Goal: Contribute content: Add original content to the website for others to see

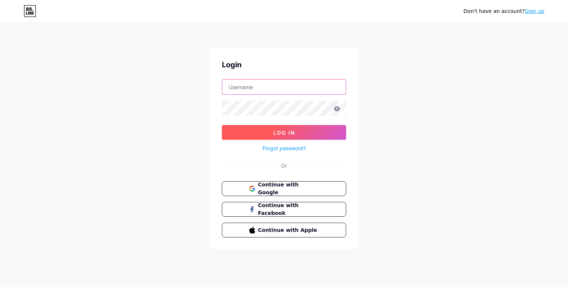
type input "[EMAIL_ADDRESS][DOMAIN_NAME]"
click at [300, 136] on button "Log In" at bounding box center [284, 132] width 124 height 15
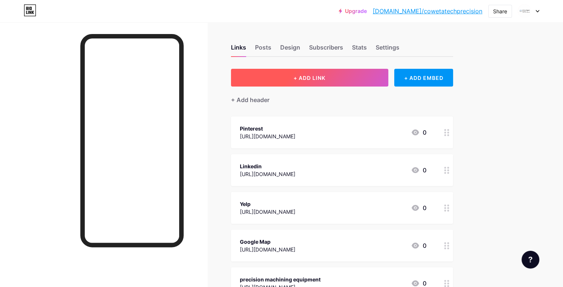
click at [323, 80] on button "+ ADD LINK" at bounding box center [309, 78] width 157 height 18
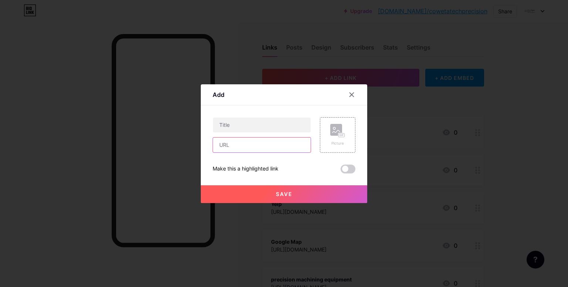
click at [267, 145] on input "text" at bounding box center [262, 145] width 98 height 15
paste input "[URL][DOMAIN_NAME]"
type input "[URL][DOMAIN_NAME]"
click at [263, 119] on input "text" at bounding box center [262, 125] width 98 height 15
paste input "machine shops in [GEOGRAPHIC_DATA]"
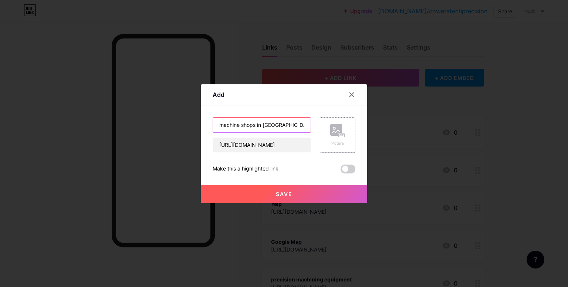
type input "machine shops in [GEOGRAPHIC_DATA]"
click at [332, 133] on rect at bounding box center [336, 130] width 12 height 12
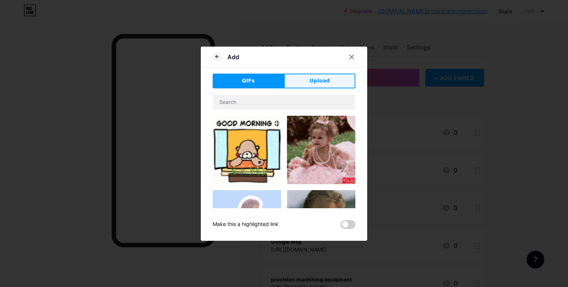
click at [311, 85] on button "Upload" at bounding box center [319, 81] width 71 height 15
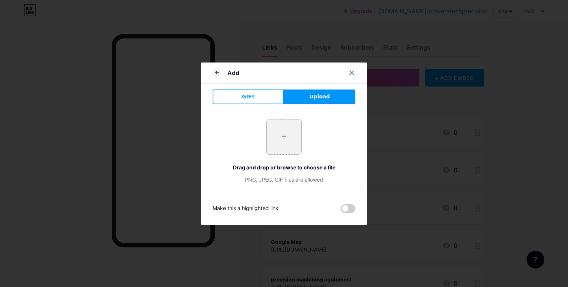
click at [278, 145] on input "file" at bounding box center [284, 136] width 35 height 35
type input "C:\fakepath\coweta tech logo (1).png"
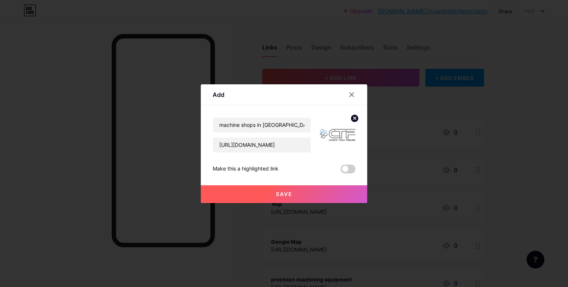
click at [304, 191] on button "Save" at bounding box center [284, 194] width 166 height 18
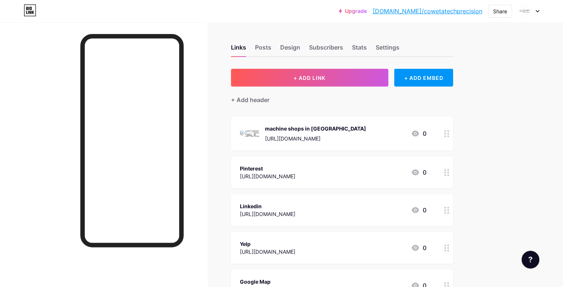
click at [419, 135] on icon at bounding box center [414, 134] width 7 height 6
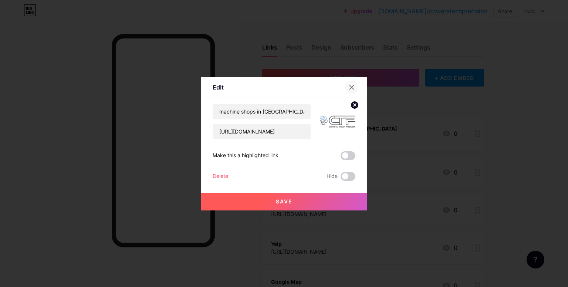
click at [354, 87] on icon at bounding box center [352, 87] width 6 height 6
click at [354, 87] on div "+ Add header" at bounding box center [373, 96] width 222 height 18
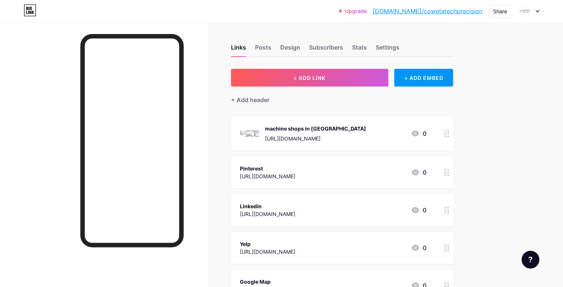
click at [449, 134] on icon at bounding box center [446, 133] width 5 height 7
